Goal: Use online tool/utility: Utilize a website feature to perform a specific function

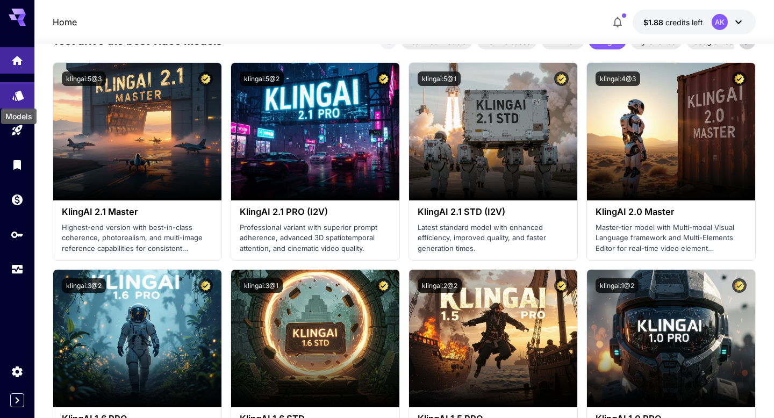
click at [22, 94] on icon "Models" at bounding box center [17, 92] width 11 height 10
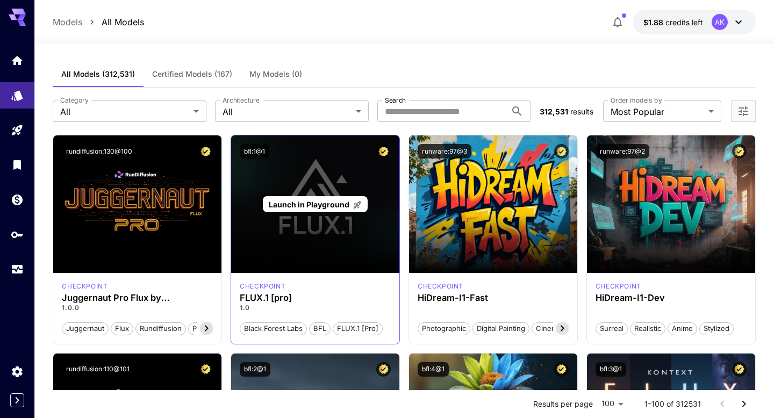
click at [269, 253] on div "Launch in Playground" at bounding box center [315, 204] width 168 height 138
click at [268, 221] on div "Launch in Playground" at bounding box center [315, 204] width 168 height 138
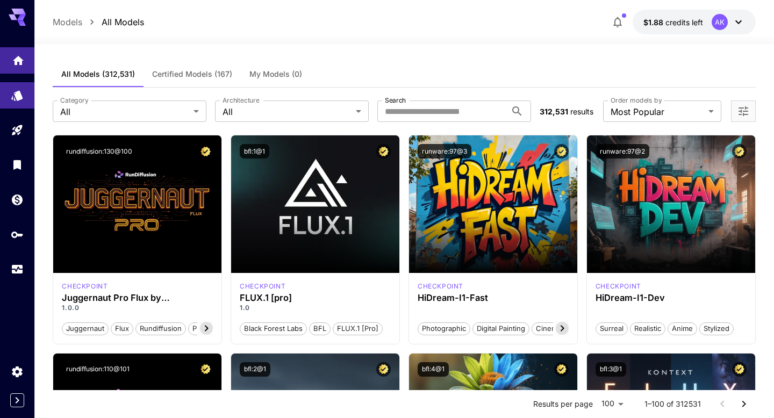
click at [12, 58] on icon "Home" at bounding box center [18, 57] width 13 height 13
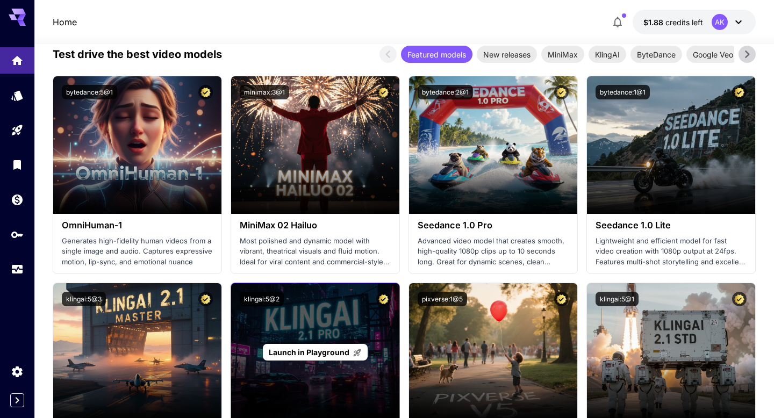
scroll to position [275, 0]
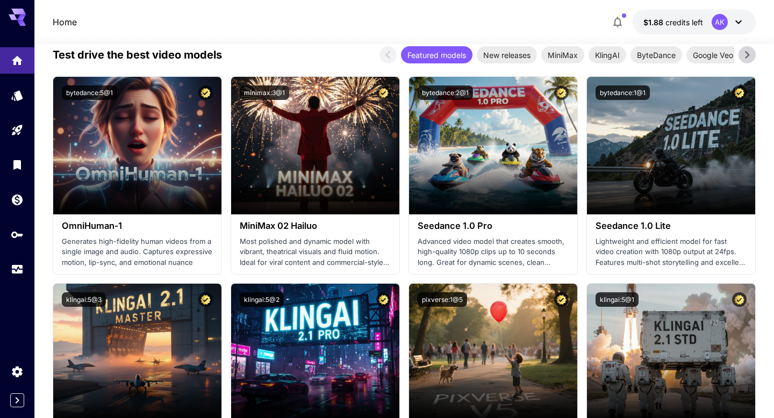
click at [751, 55] on icon at bounding box center [747, 55] width 16 height 16
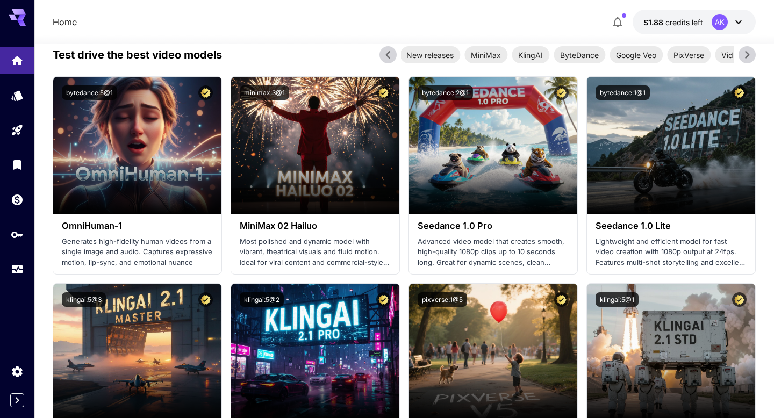
click at [751, 55] on icon at bounding box center [747, 55] width 16 height 16
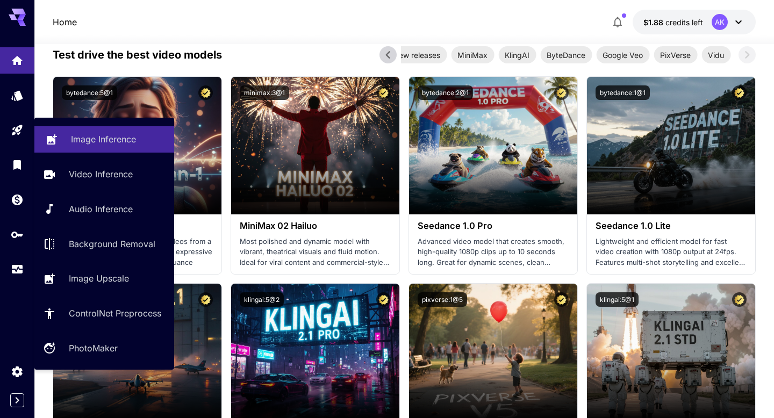
click at [60, 134] on link "Image Inference" at bounding box center [104, 139] width 140 height 26
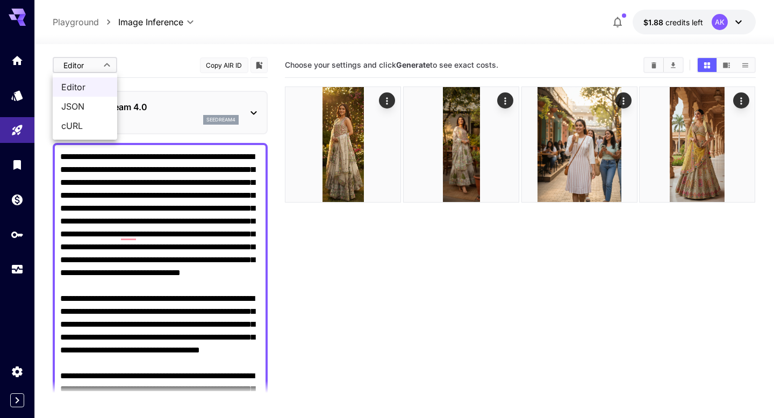
click at [108, 66] on body "**********" at bounding box center [387, 251] width 774 height 503
click at [155, 60] on div at bounding box center [387, 209] width 774 height 418
click at [91, 69] on body "**********" at bounding box center [387, 251] width 774 height 503
click at [90, 121] on span "cURL" at bounding box center [84, 125] width 47 height 13
type input "****"
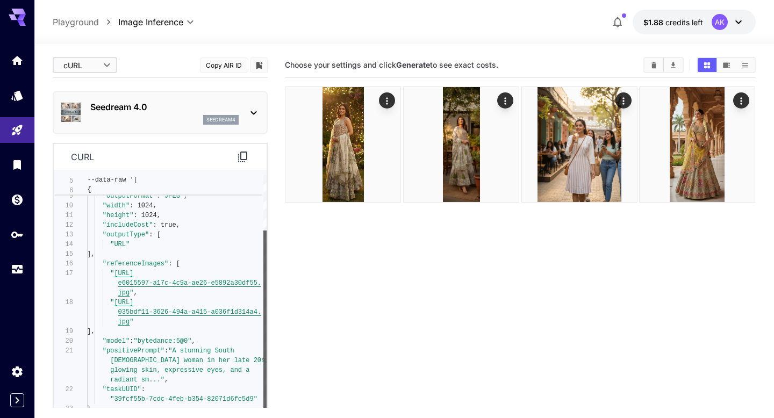
click at [263, 329] on div at bounding box center [264, 327] width 3 height 193
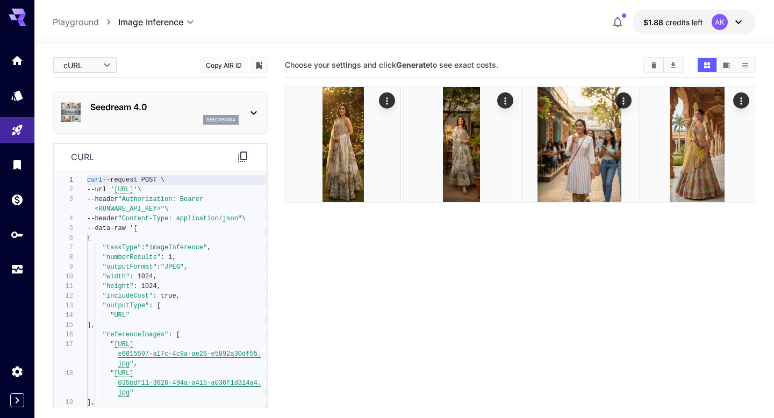
click at [230, 110] on p "Seedream 4.0" at bounding box center [164, 107] width 148 height 13
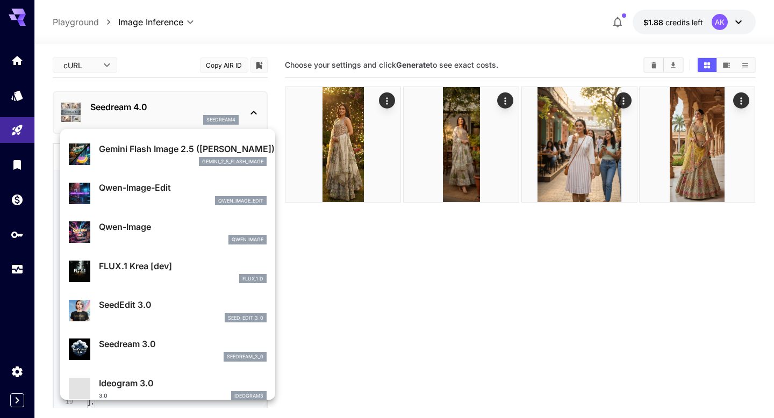
scroll to position [111, 0]
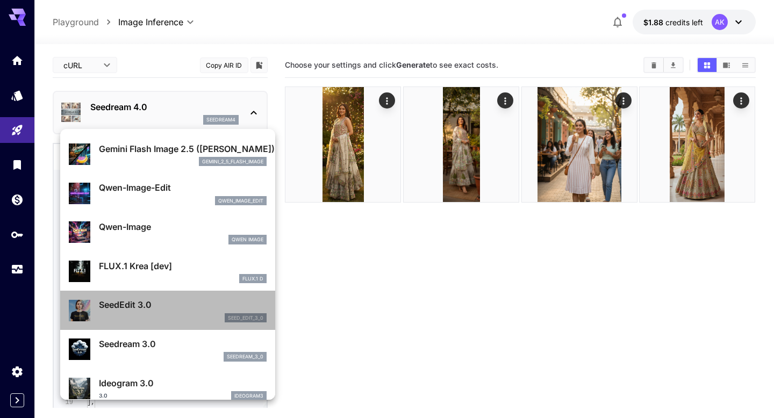
click at [155, 309] on p "SeedEdit 3.0" at bounding box center [183, 304] width 168 height 13
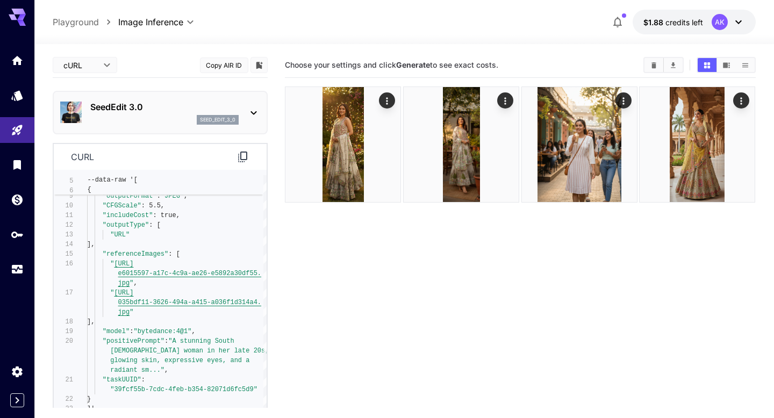
click at [138, 112] on p "SeedEdit 3.0" at bounding box center [164, 107] width 148 height 13
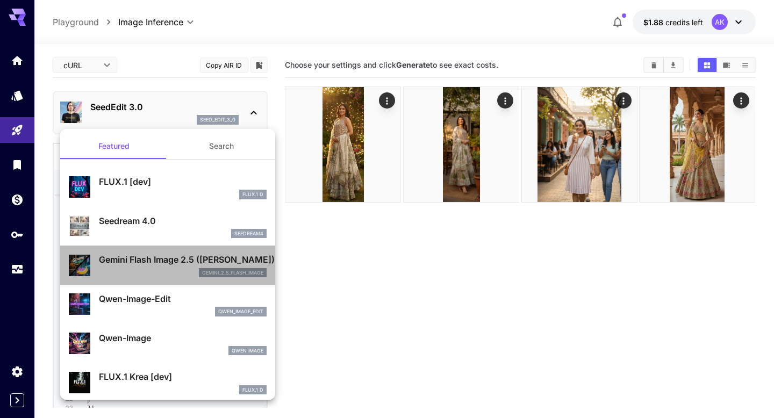
click at [174, 259] on p "Gemini Flash Image 2.5 ([PERSON_NAME])" at bounding box center [183, 259] width 168 height 13
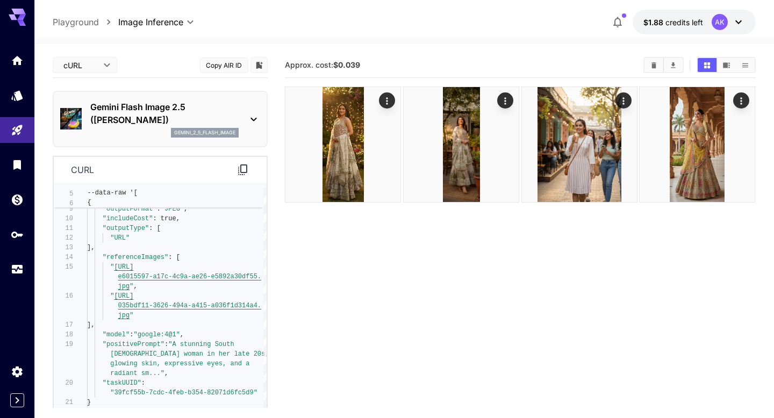
click at [220, 68] on button "Copy AIR ID" at bounding box center [224, 66] width 48 height 16
click at [241, 177] on div "curl" at bounding box center [160, 170] width 213 height 26
click at [241, 168] on icon at bounding box center [243, 169] width 13 height 13
